Goal: Navigation & Orientation: Locate item on page

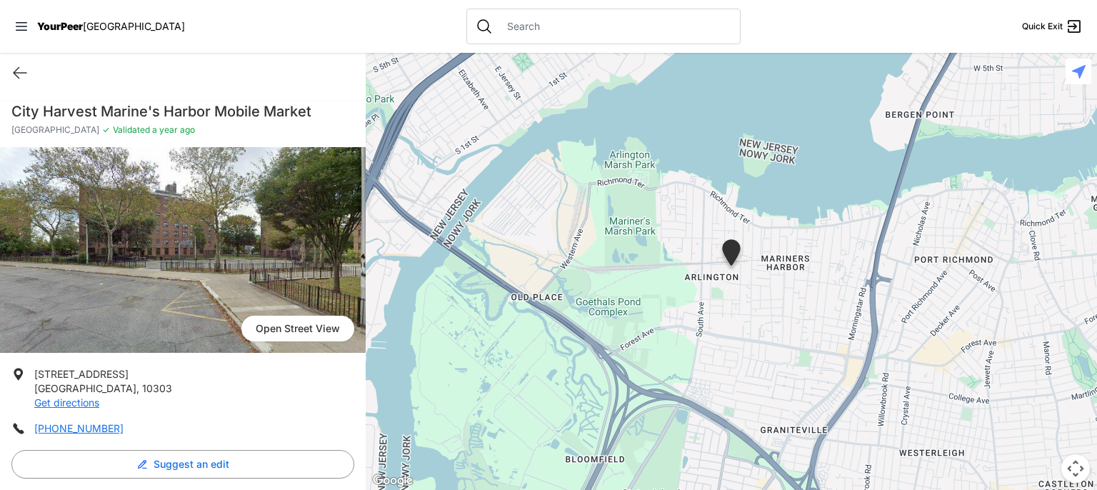
click at [723, 256] on img at bounding box center [731, 255] width 36 height 44
click at [1078, 468] on button "Sterowanie kamerą na mapie" at bounding box center [1075, 468] width 29 height 29
click at [1034, 249] on div at bounding box center [731, 271] width 731 height 437
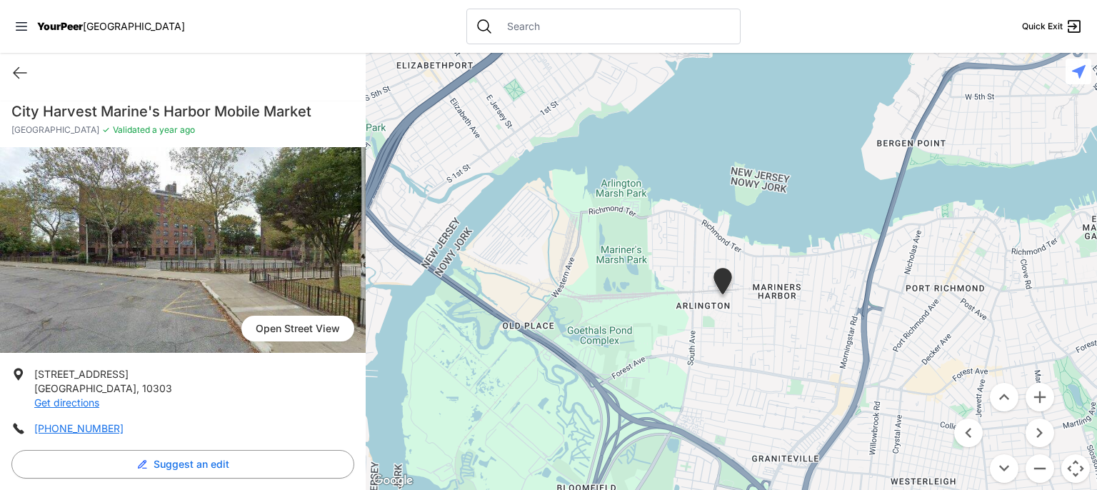
drag, startPoint x: 1032, startPoint y: 251, endPoint x: 1022, endPoint y: 285, distance: 35.2
click at [1022, 285] on div at bounding box center [731, 271] width 731 height 437
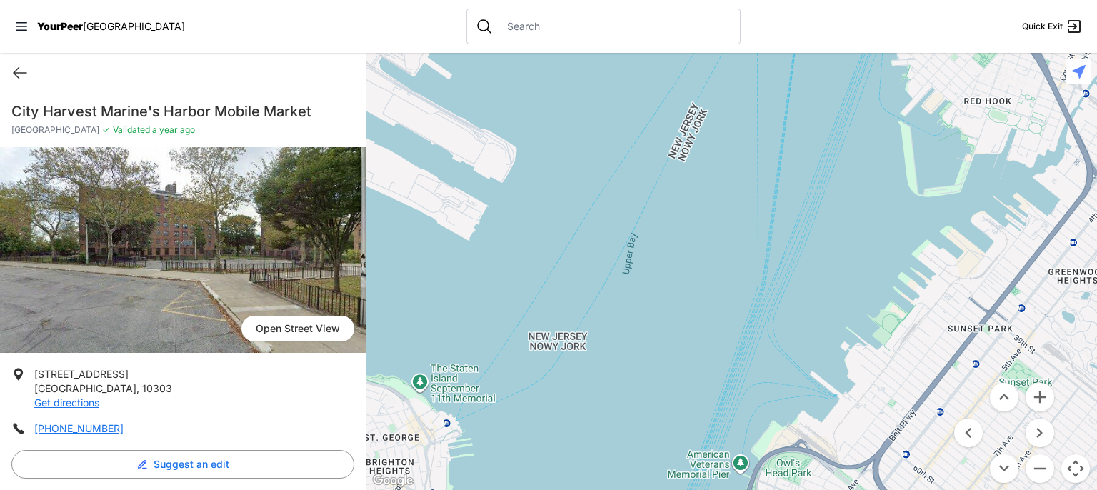
drag, startPoint x: 1022, startPoint y: 285, endPoint x: 0, endPoint y: 530, distance: 1050.6
click at [0, 489] on html "View map Close panel YourPeer [GEOGRAPHIC_DATA] Quick Exit Single Adult Familie…" at bounding box center [548, 245] width 1097 height 490
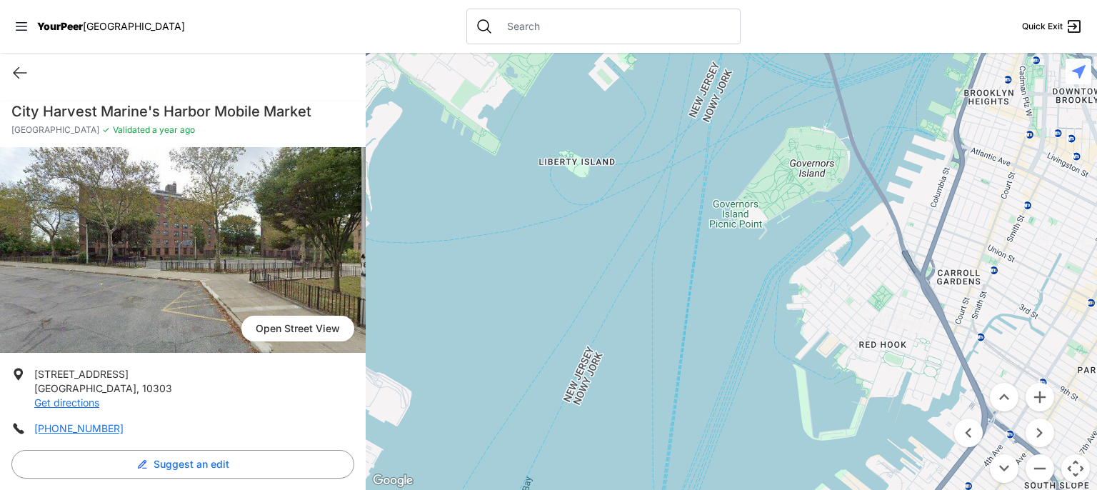
drag, startPoint x: 744, startPoint y: 106, endPoint x: 635, endPoint y: 360, distance: 276.4
click at [635, 360] on div at bounding box center [731, 271] width 731 height 437
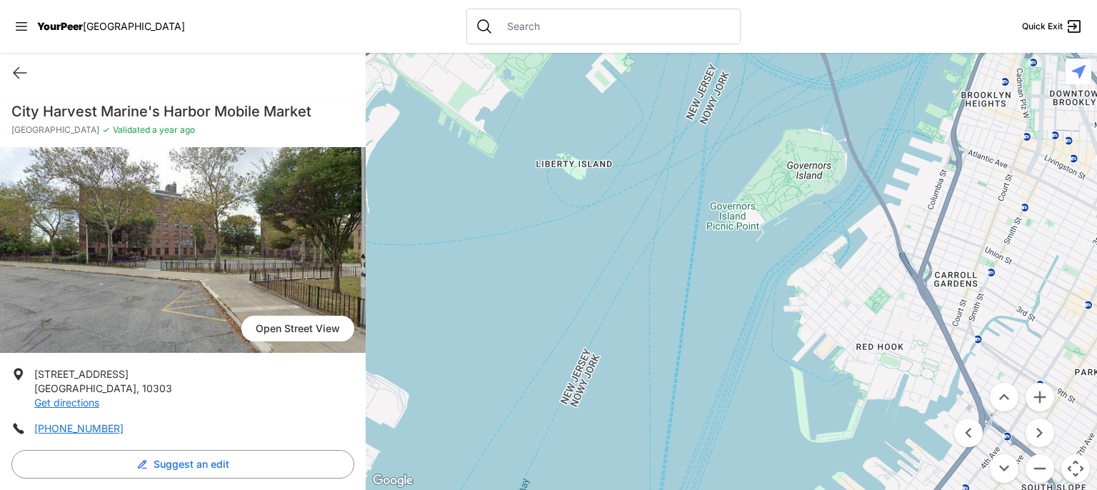
drag, startPoint x: 738, startPoint y: 203, endPoint x: 721, endPoint y: 220, distance: 23.2
click at [721, 220] on div at bounding box center [731, 271] width 731 height 437
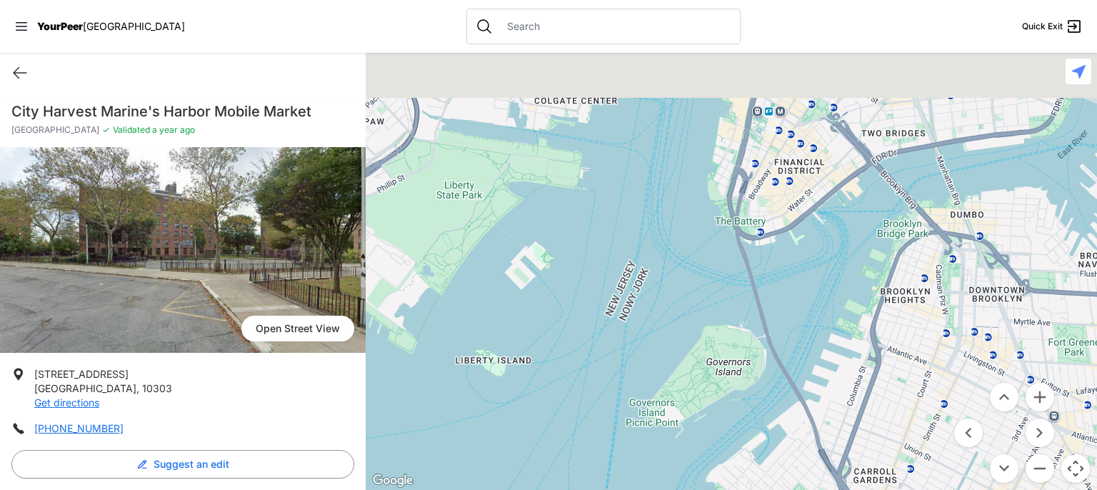
drag, startPoint x: 721, startPoint y: 220, endPoint x: 635, endPoint y: 431, distance: 227.7
click at [635, 431] on div at bounding box center [731, 271] width 731 height 437
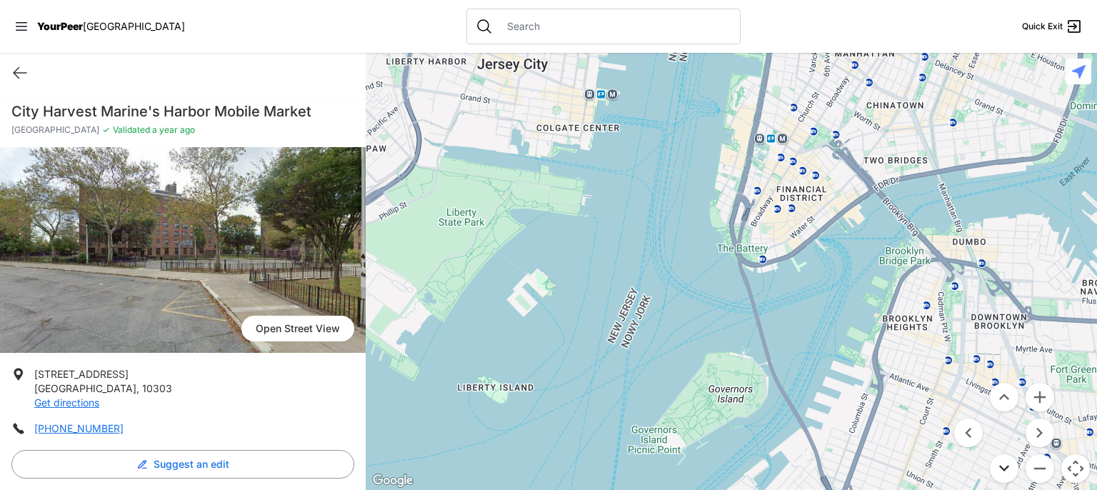
click at [1005, 476] on button "Przesuń w dół" at bounding box center [1004, 468] width 29 height 29
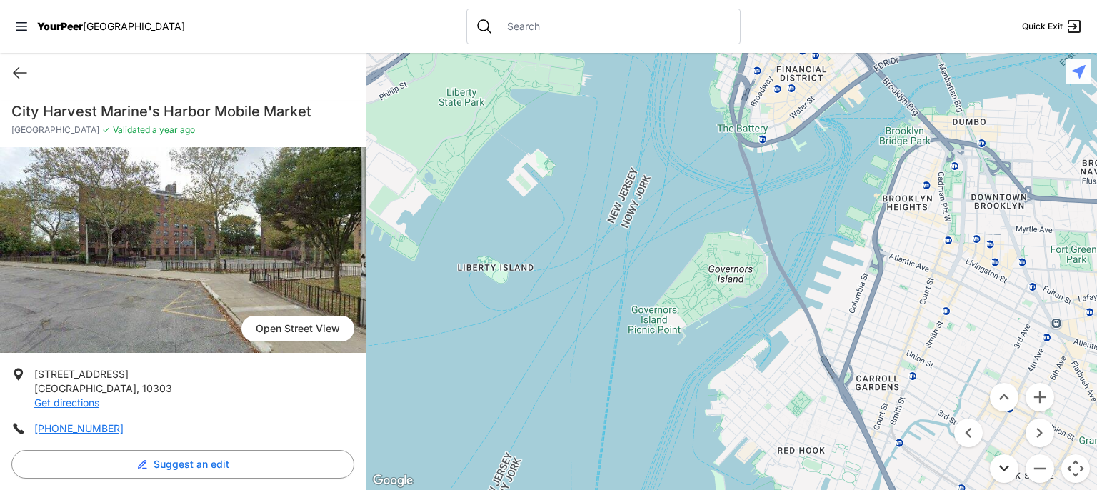
click at [1005, 476] on button "Przesuń w dół" at bounding box center [1004, 468] width 29 height 29
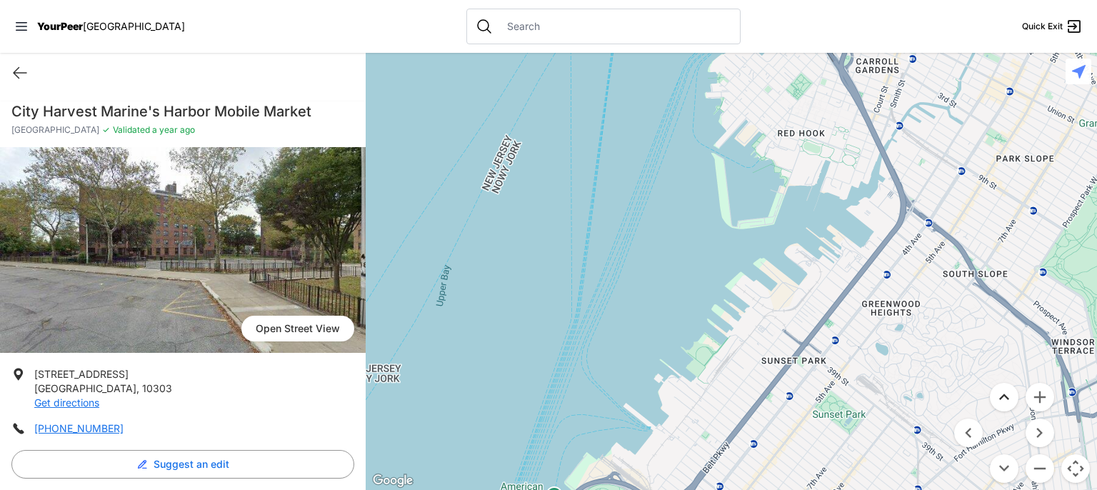
click at [1004, 404] on button "Przesuń w górę" at bounding box center [1004, 397] width 29 height 29
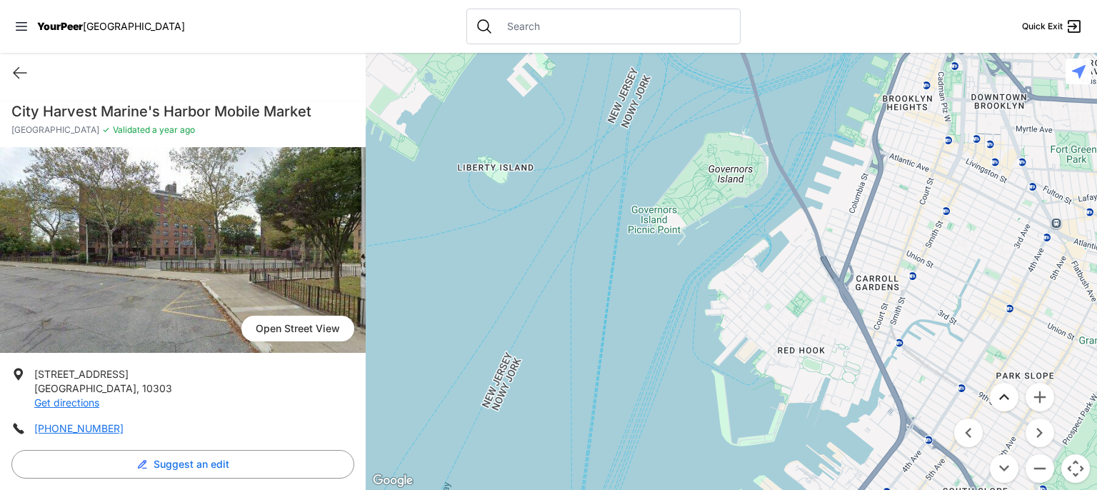
click at [1004, 404] on button "Przesuń w górę" at bounding box center [1004, 397] width 29 height 29
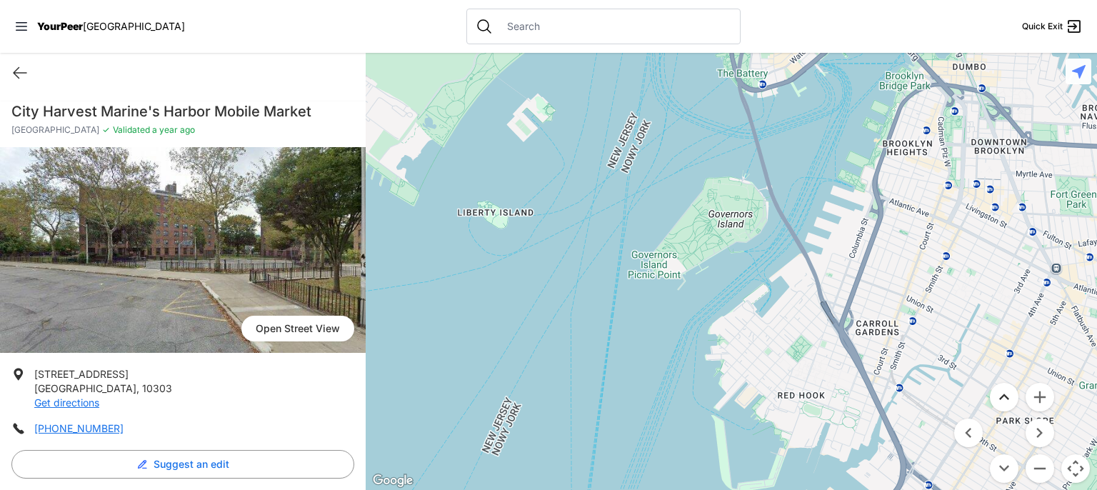
click at [1004, 404] on button "Przesuń w górę" at bounding box center [1004, 397] width 29 height 29
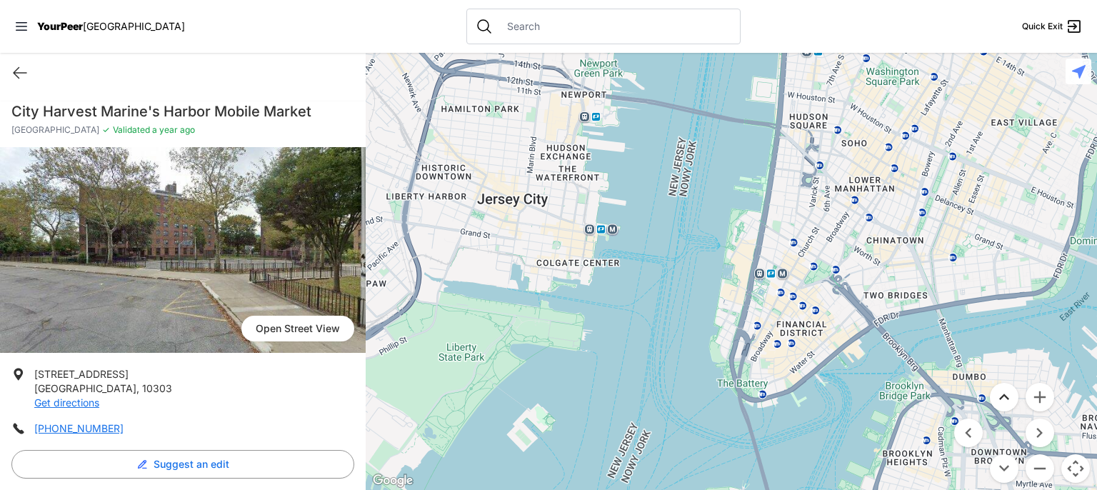
click at [1004, 404] on button "Przesuń w górę" at bounding box center [1004, 397] width 29 height 29
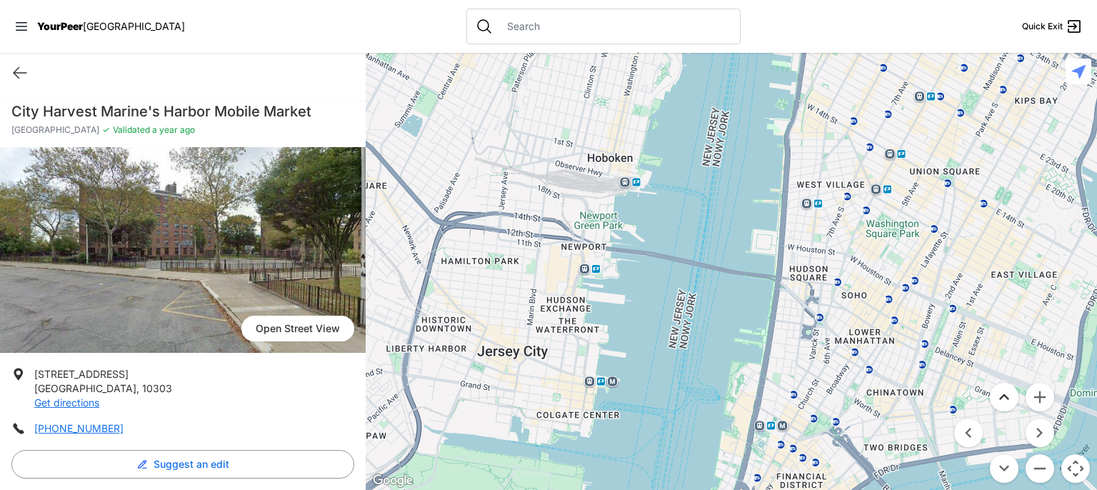
click at [1004, 404] on button "Przesuń w górę" at bounding box center [1004, 397] width 29 height 29
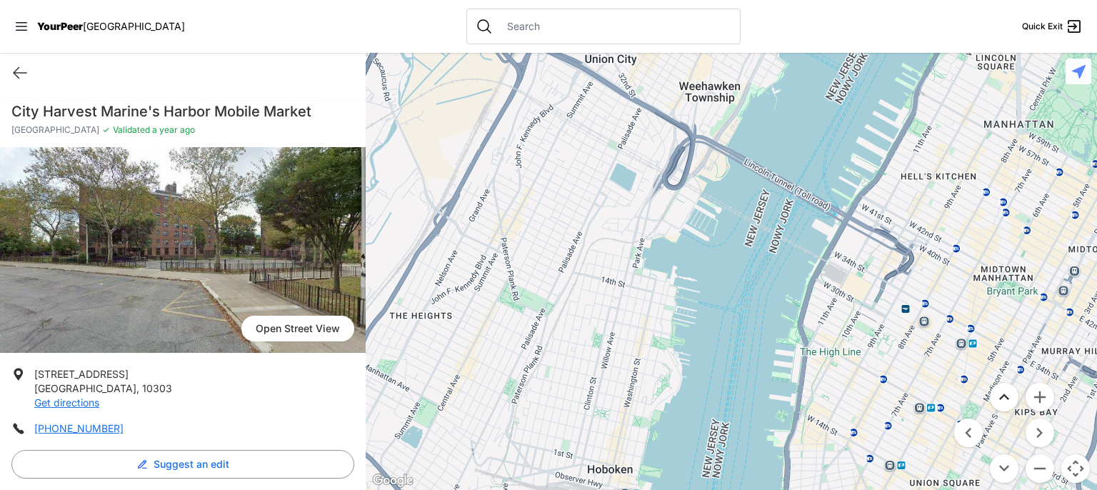
click at [1004, 404] on button "Przesuń w górę" at bounding box center [1004, 397] width 29 height 29
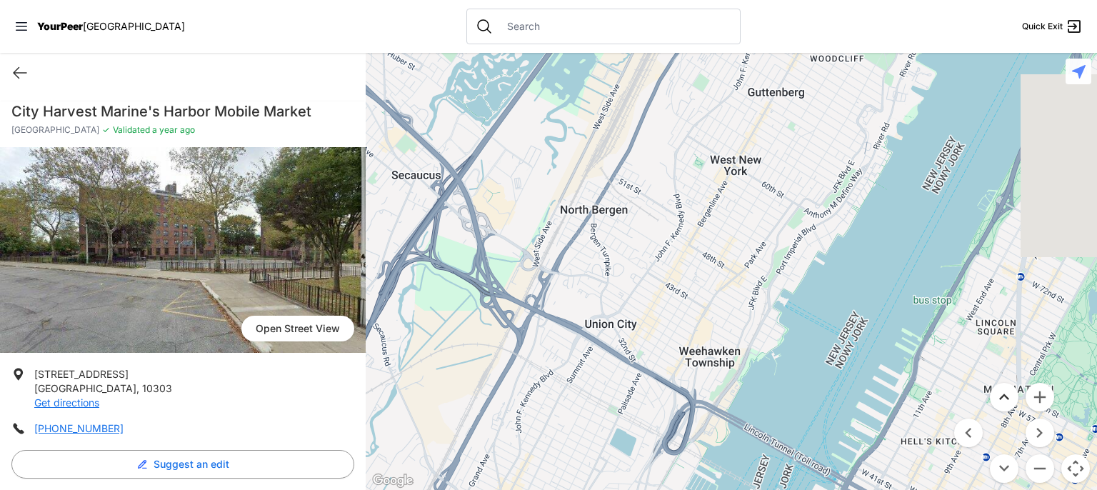
click at [1004, 404] on button "Przesuń w górę" at bounding box center [1004, 397] width 29 height 29
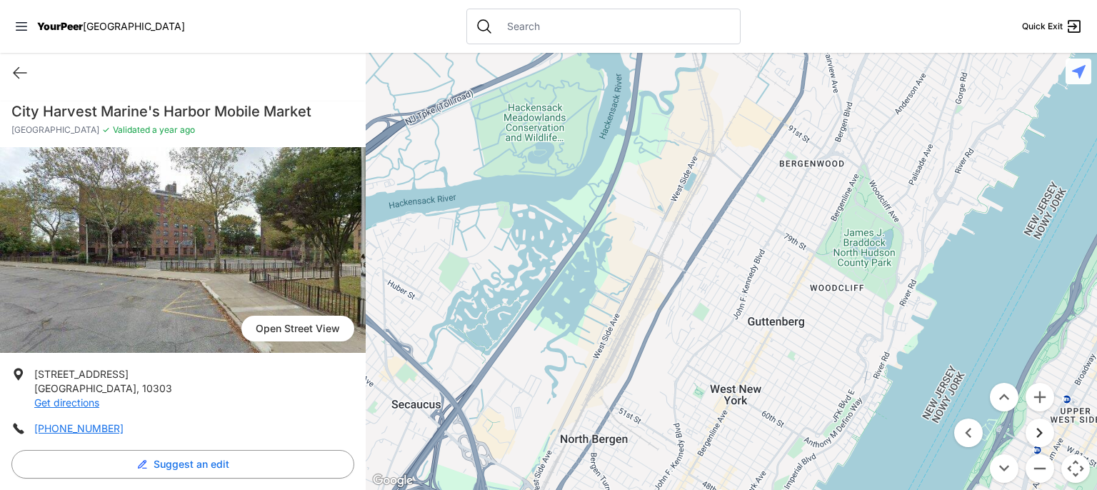
click at [1045, 433] on button "Przesuń w prawo" at bounding box center [1039, 432] width 29 height 29
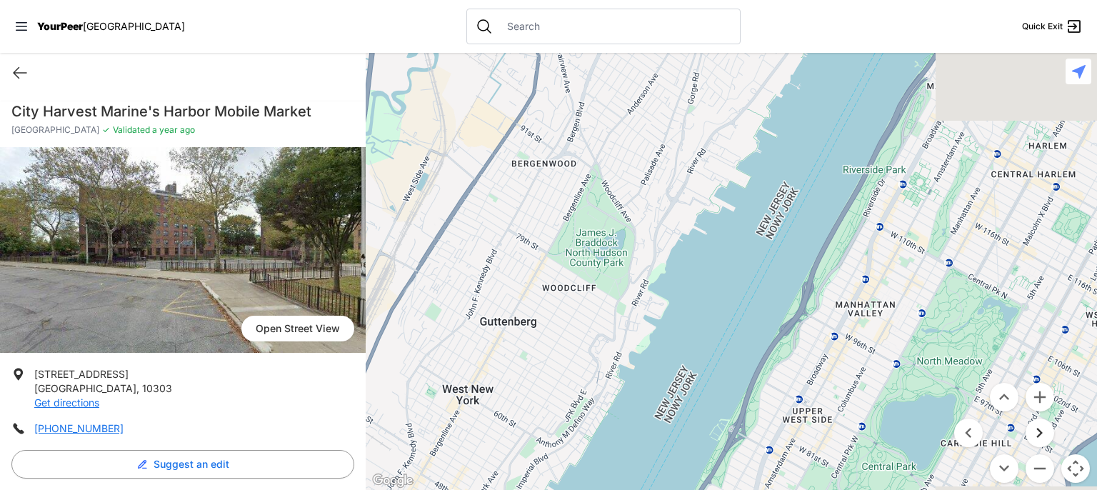
click at [1045, 433] on button "Przesuń w prawo" at bounding box center [1039, 432] width 29 height 29
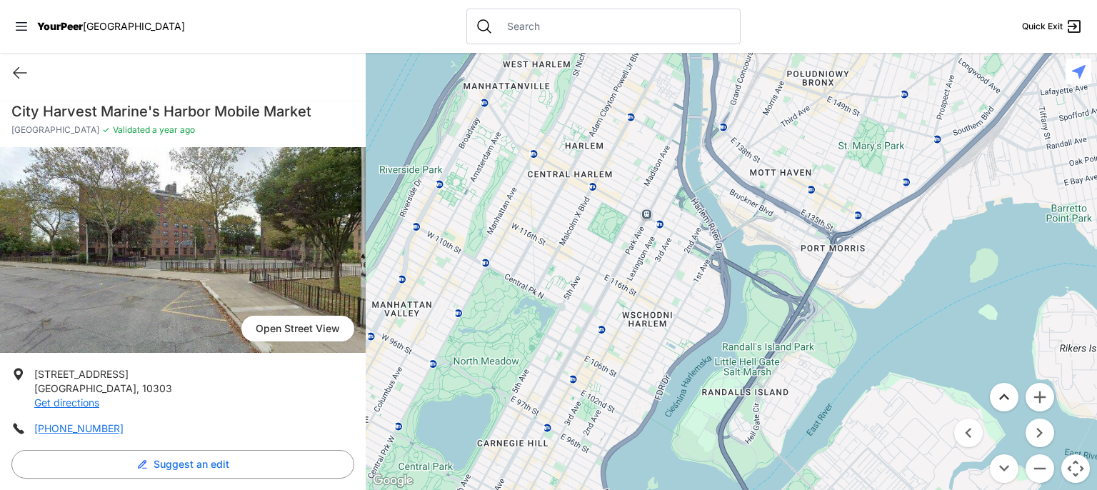
click at [1002, 397] on button "Przesuń w górę" at bounding box center [1004, 397] width 29 height 29
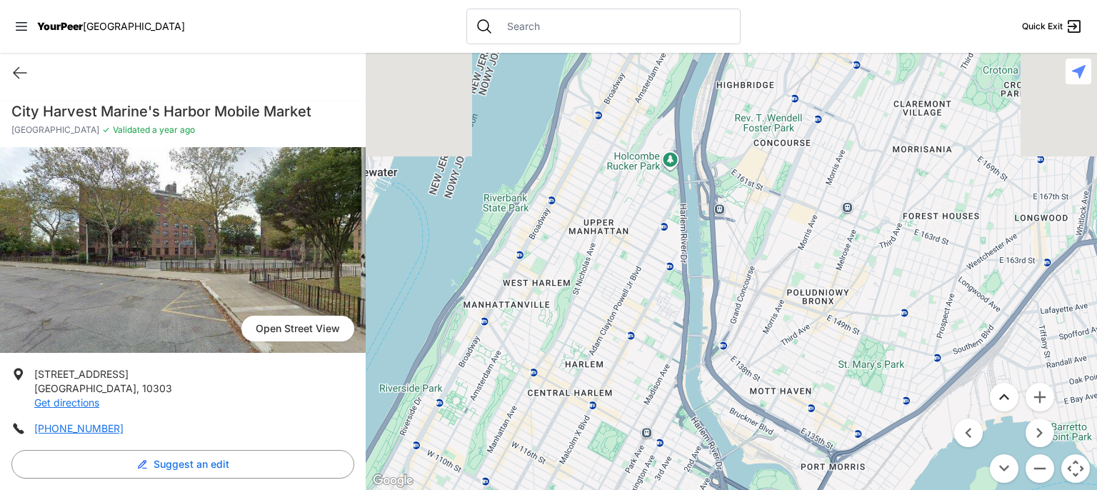
click at [1002, 397] on button "Przesuń w górę" at bounding box center [1004, 397] width 29 height 29
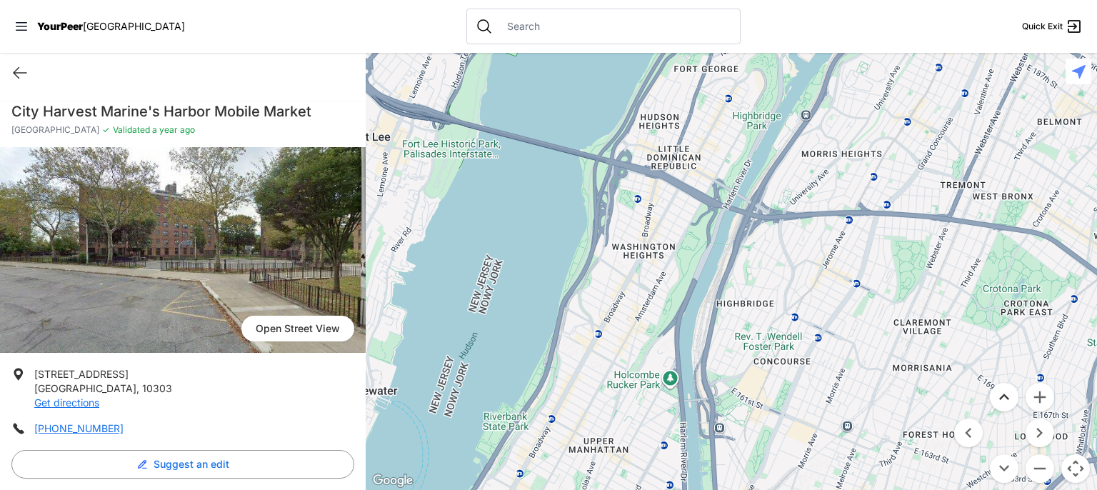
click at [1002, 397] on button "Przesuń w górę" at bounding box center [1004, 397] width 29 height 29
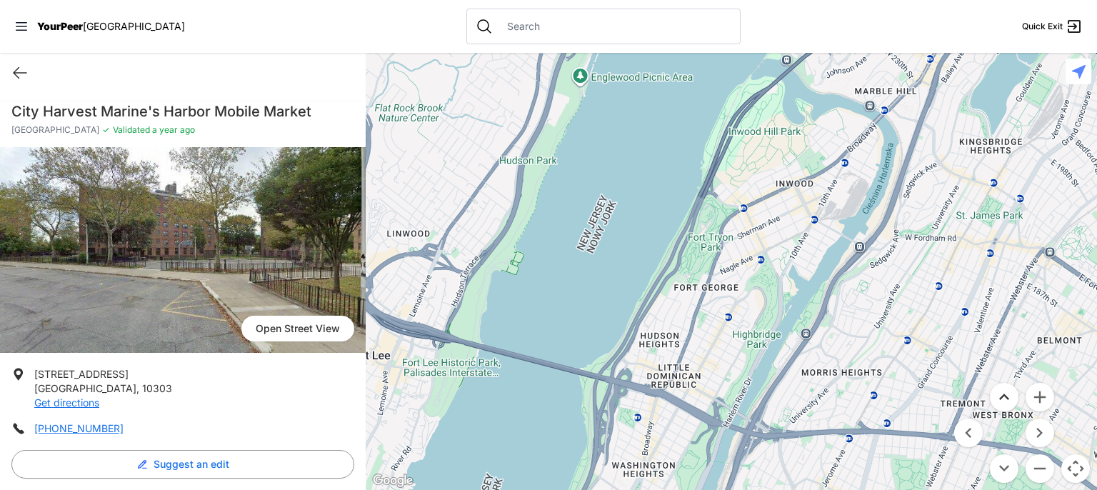
click at [1002, 397] on button "Przesuń w górę" at bounding box center [1004, 397] width 29 height 29
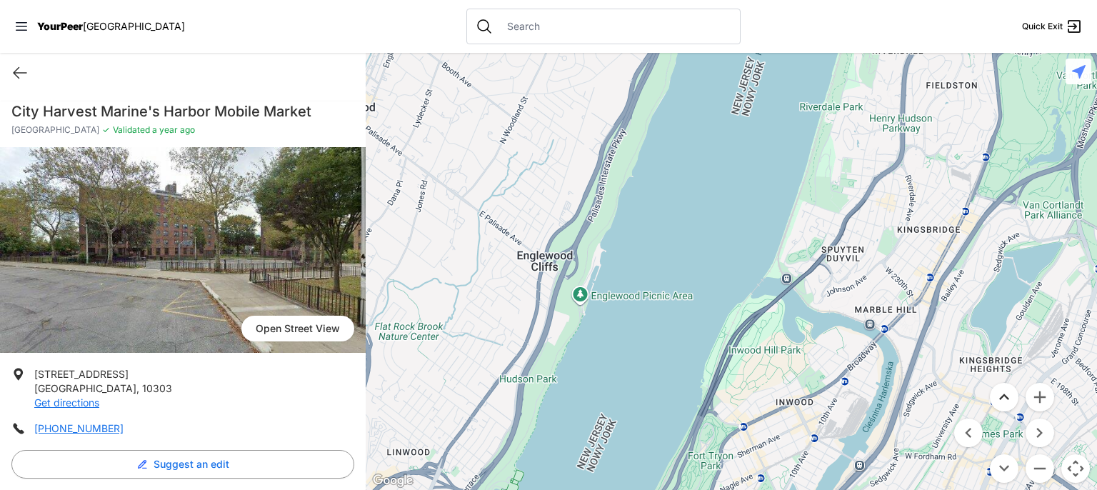
click at [1002, 397] on button "Przesuń w górę" at bounding box center [1004, 397] width 29 height 29
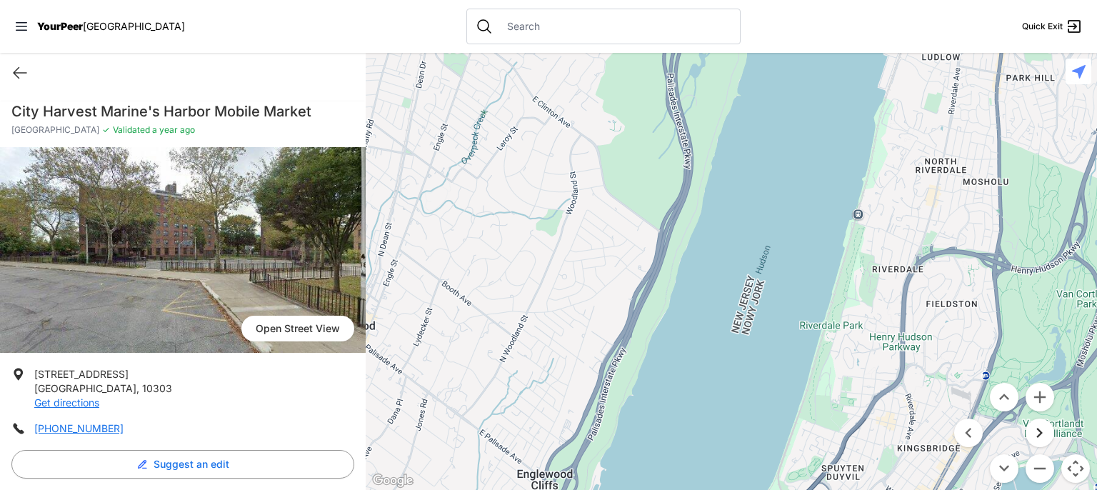
click at [1034, 428] on button "Przesuń w prawo" at bounding box center [1039, 432] width 29 height 29
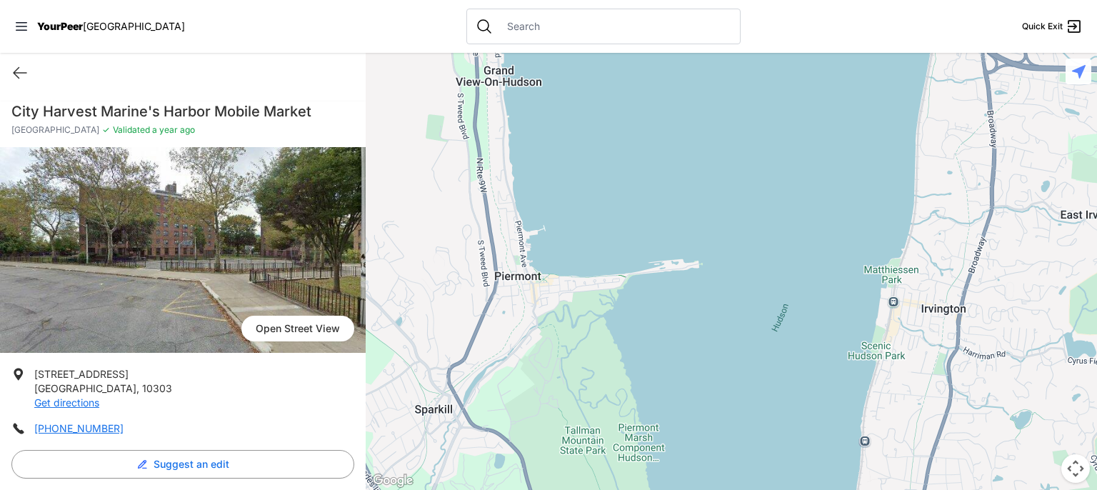
click at [484, 348] on div at bounding box center [731, 271] width 731 height 437
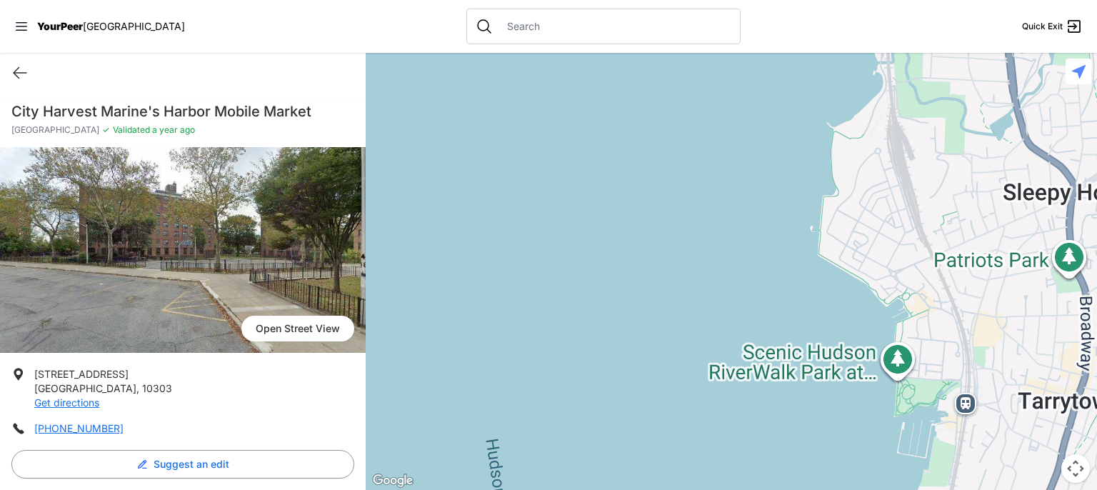
click at [1012, 343] on div at bounding box center [731, 271] width 731 height 437
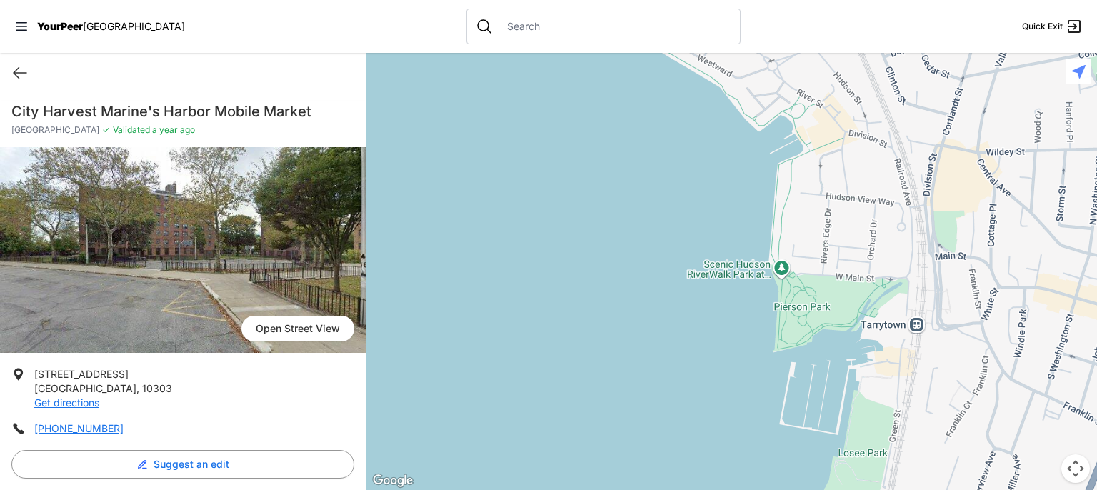
click at [1070, 473] on button "Sterowanie kamerą na mapie" at bounding box center [1075, 468] width 29 height 29
click at [312, 331] on span "Open Street View" at bounding box center [297, 329] width 113 height 26
